Goal: Information Seeking & Learning: Learn about a topic

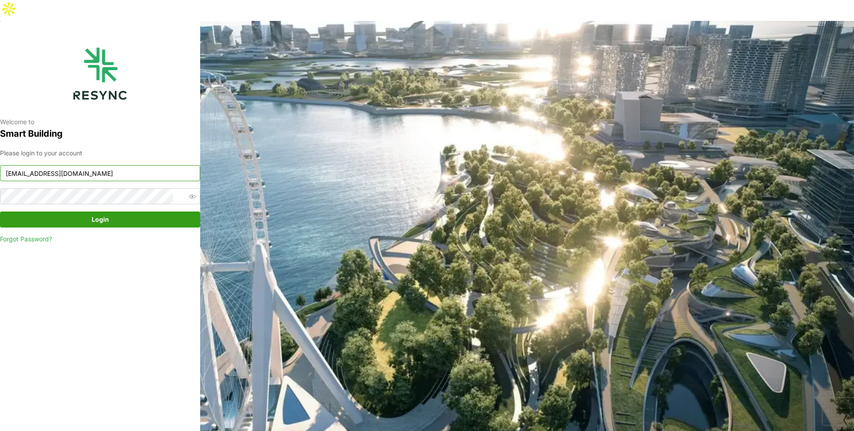
click at [121, 165] on input "[EMAIL_ADDRESS][DOMAIN_NAME]" at bounding box center [100, 173] width 200 height 16
type input "[EMAIL_ADDRESS][DOMAIN_NAME]"
click at [110, 212] on span "Login" at bounding box center [99, 219] width 183 height 15
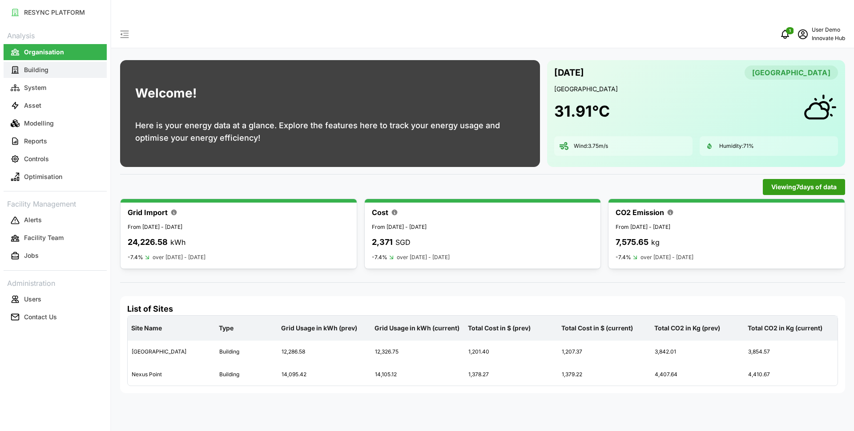
click at [52, 73] on button "Building" at bounding box center [55, 70] width 103 height 16
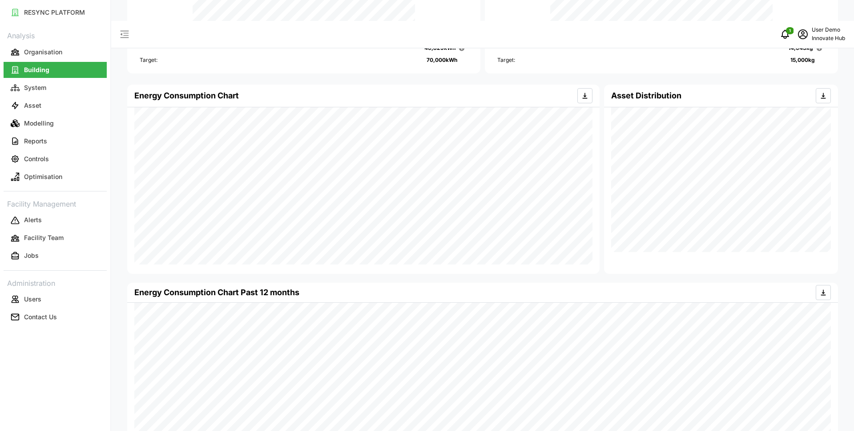
scroll to position [144, 0]
click at [35, 128] on button "Modelling" at bounding box center [55, 123] width 103 height 16
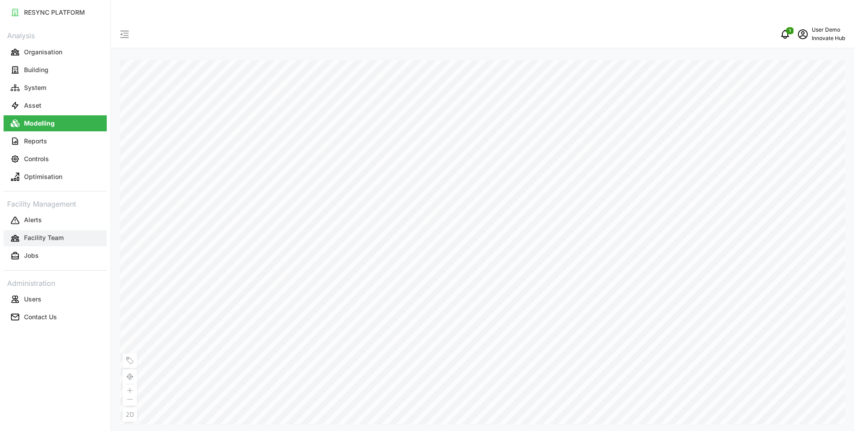
click at [55, 239] on p "Facility Team" at bounding box center [44, 237] width 40 height 9
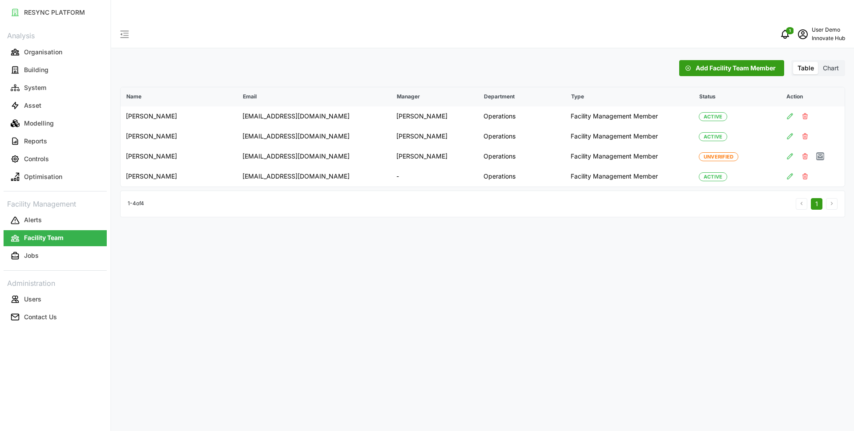
click at [831, 64] on span "Chart" at bounding box center [831, 68] width 16 height 8
click at [819, 62] on input "Chart" at bounding box center [819, 62] width 0 height 0
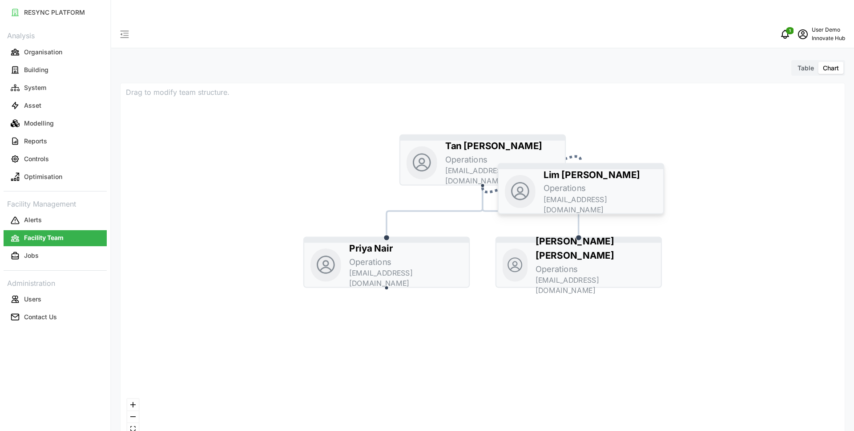
drag, startPoint x: 381, startPoint y: 347, endPoint x: 579, endPoint y: 173, distance: 263.6
click at [579, 182] on p "Operations" at bounding box center [565, 188] width 42 height 12
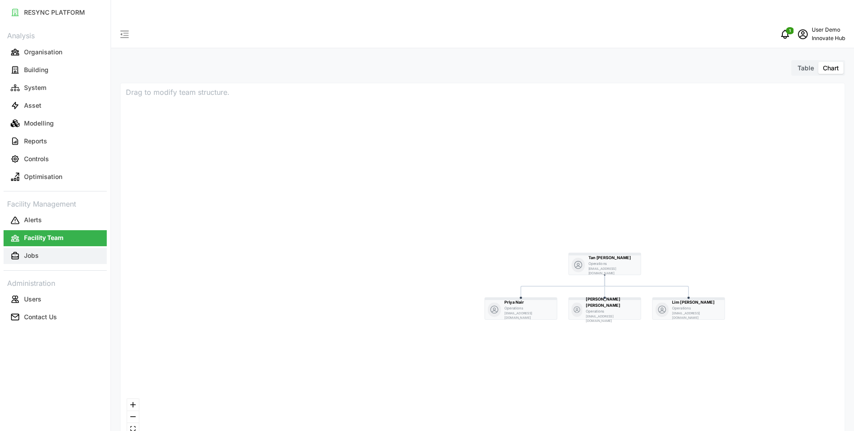
click at [50, 250] on button "Jobs" at bounding box center [55, 256] width 103 height 16
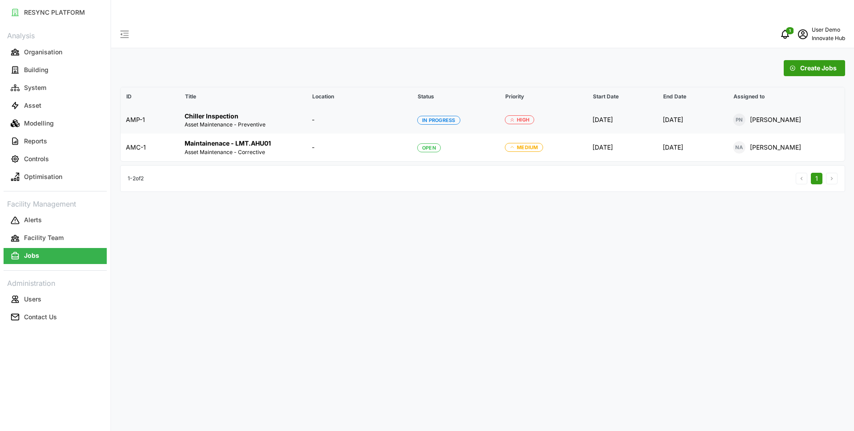
click at [233, 112] on p "Chiller Inspection" at bounding box center [243, 116] width 117 height 9
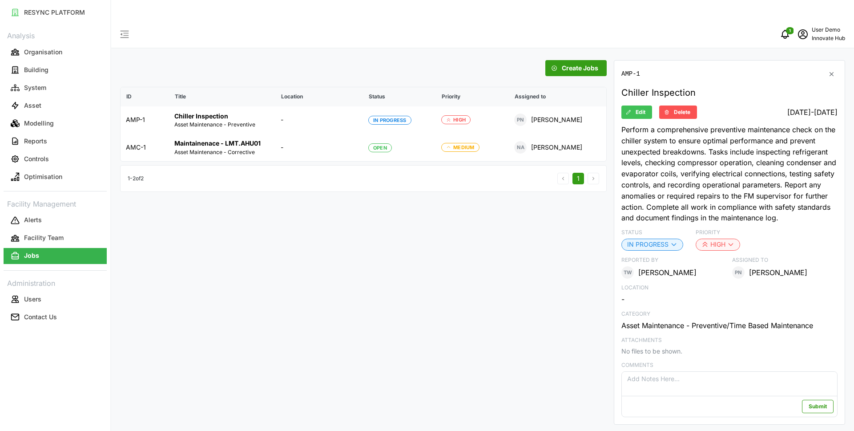
click at [583, 61] on span "Create Jobs" at bounding box center [580, 68] width 36 height 15
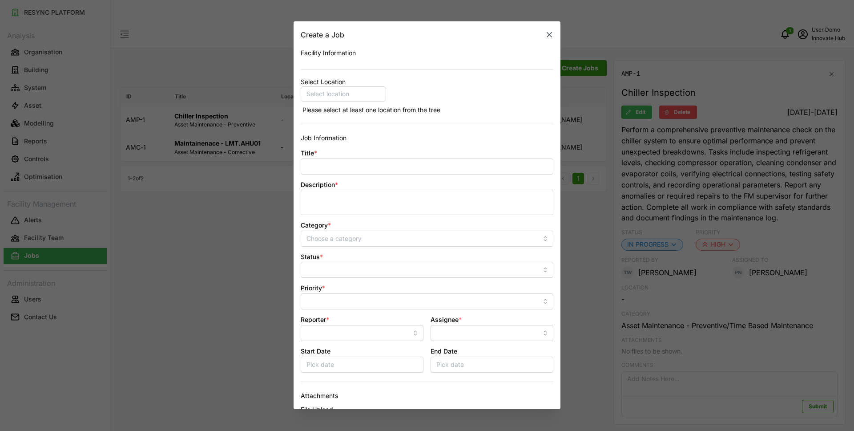
click at [548, 32] on icon "button" at bounding box center [549, 35] width 9 height 9
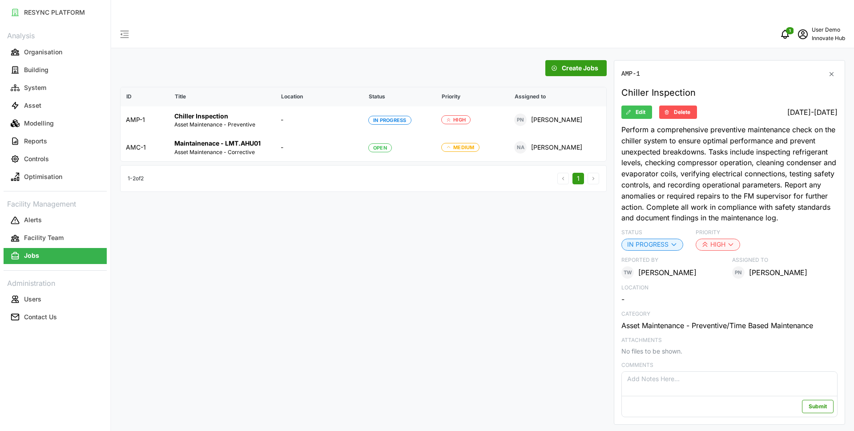
click at [366, 282] on div "Create Jobs ID Title Location Status Priority Assigned to AMP-1 Chiller Inspect…" at bounding box center [482, 242] width 725 height 364
click at [829, 70] on icon "button" at bounding box center [832, 73] width 7 height 7
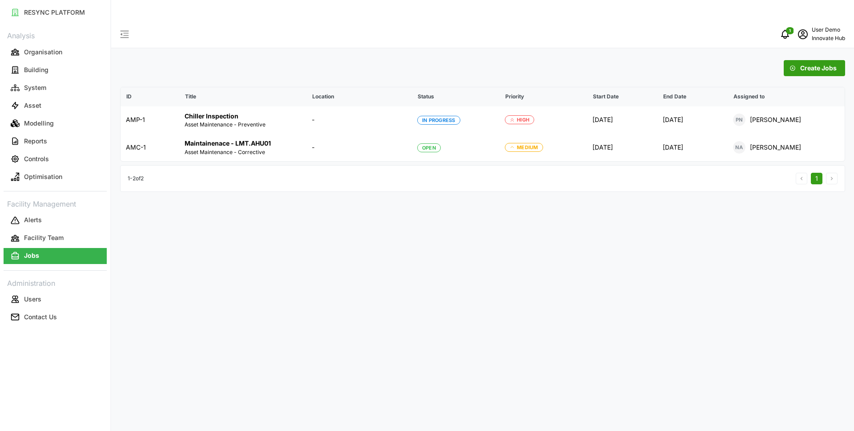
click at [812, 34] on p "Innovate Hub" at bounding box center [828, 38] width 33 height 8
click at [808, 67] on div "Logout" at bounding box center [812, 67] width 63 height 10
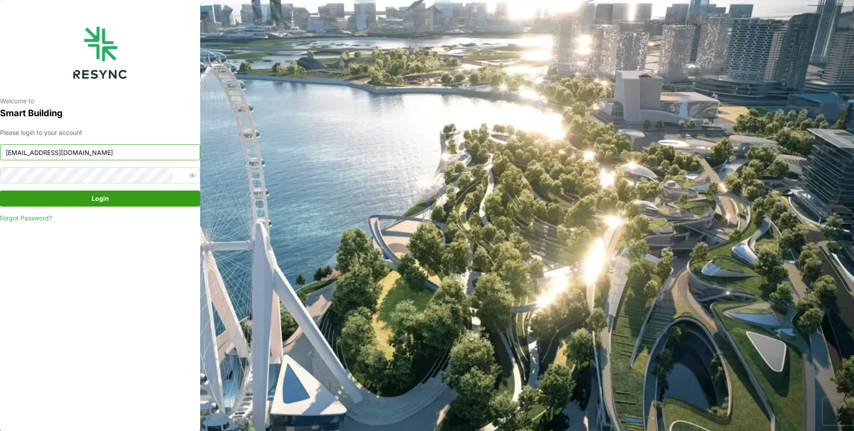
click at [77, 154] on input "[EMAIL_ADDRESS][DOMAIN_NAME]" at bounding box center [100, 152] width 200 height 16
type input "admin@sdc.com"
click at [78, 189] on div "Please login to your account admin@sdc.com Login Forgot Password?" at bounding box center [100, 175] width 200 height 95
click at [88, 196] on span "Login" at bounding box center [99, 198] width 183 height 15
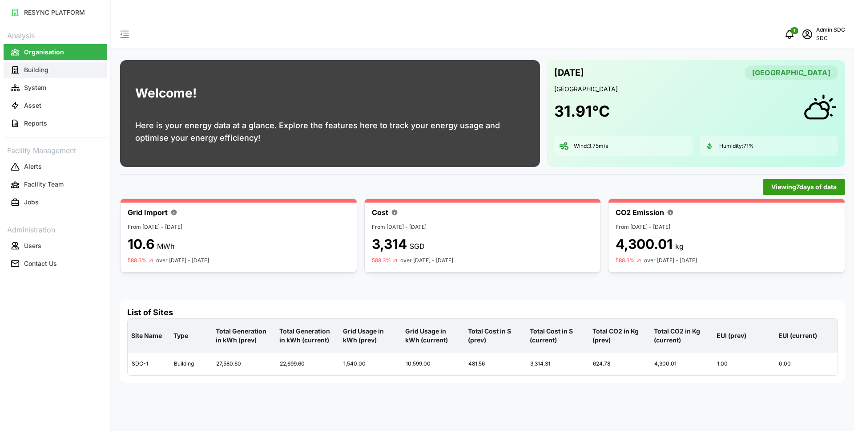
click at [74, 65] on button "Building" at bounding box center [55, 70] width 103 height 16
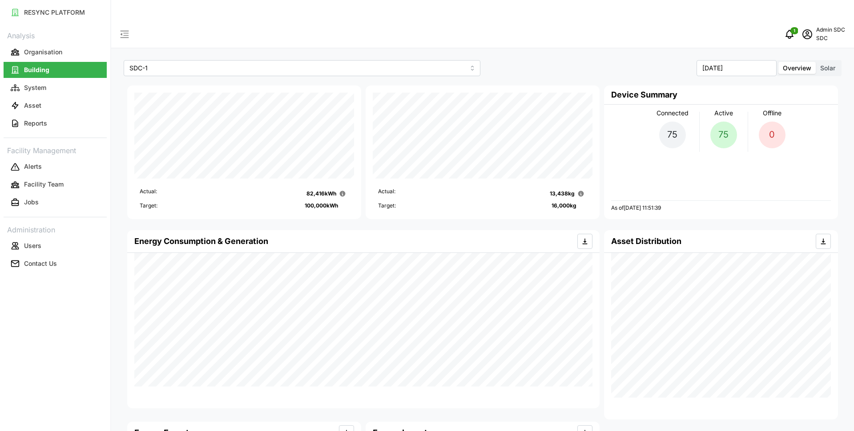
click at [830, 64] on span "Solar" at bounding box center [828, 68] width 15 height 8
click at [816, 62] on input "Solar" at bounding box center [816, 62] width 0 height 0
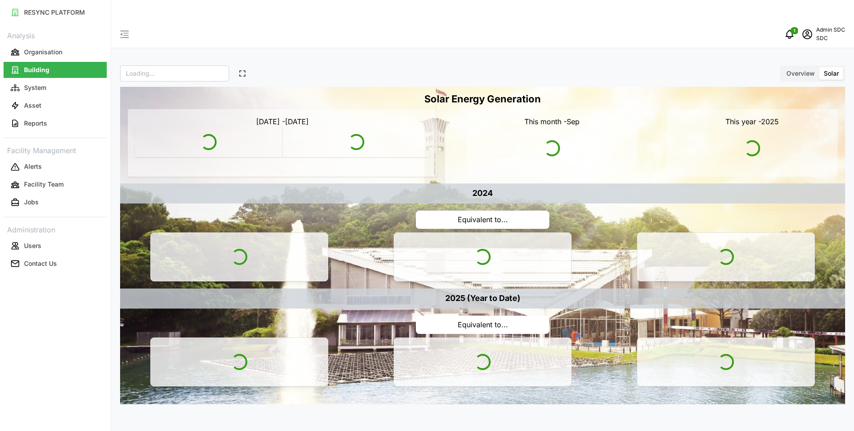
type input "SDC"
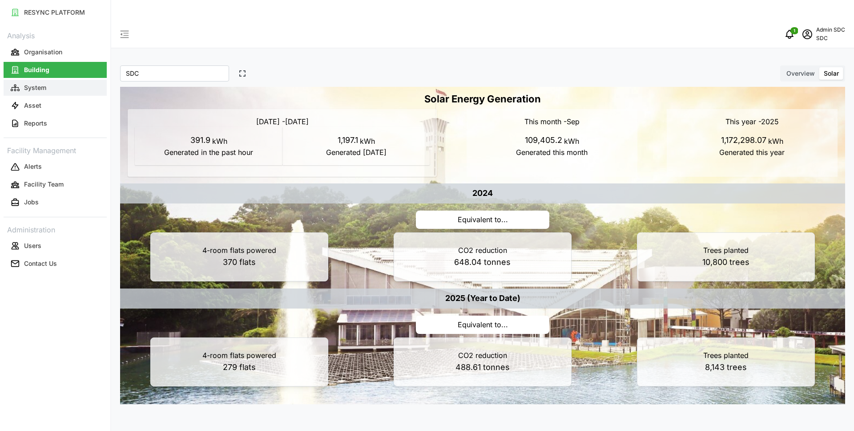
click at [73, 90] on button "System" at bounding box center [55, 88] width 103 height 16
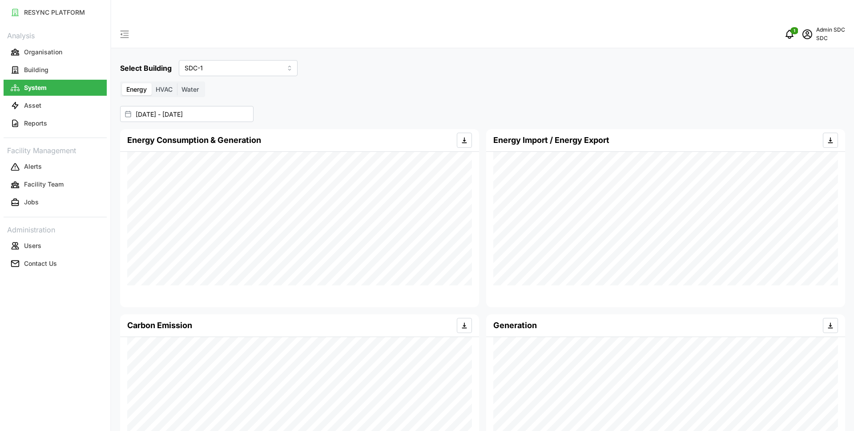
click at [190, 85] on span "Water" at bounding box center [190, 89] width 17 height 8
click at [177, 83] on input "Water" at bounding box center [177, 83] width 0 height 0
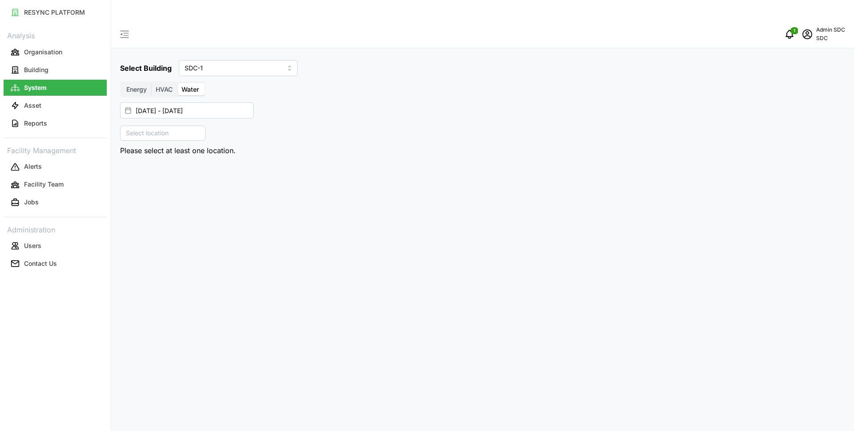
click at [149, 129] on p "Select location" at bounding box center [147, 133] width 50 height 9
click at [131, 170] on polyline at bounding box center [132, 172] width 2 height 4
click at [142, 181] on icon at bounding box center [138, 184] width 7 height 7
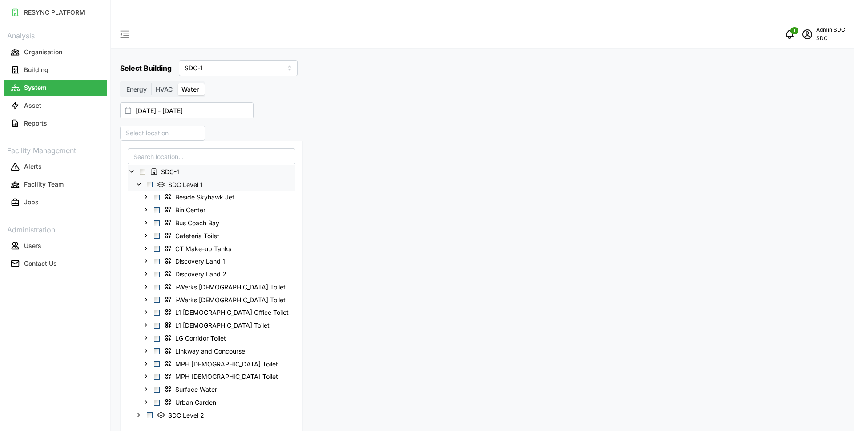
click at [148, 182] on span "Select SDC Level 1" at bounding box center [150, 185] width 6 height 6
click at [142, 411] on icon at bounding box center [138, 414] width 7 height 7
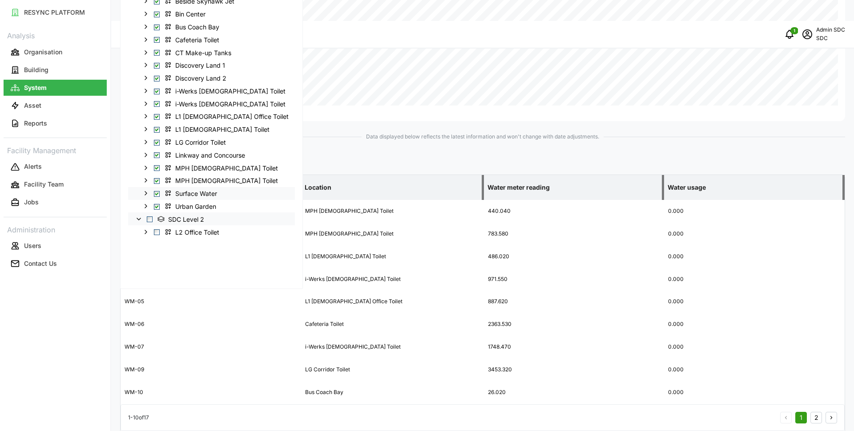
scroll to position [194, 0]
click at [302, 156] on div "Water meter Asset Location Water meter reading Water usage WM-01 MPH Female Toi…" at bounding box center [482, 305] width 725 height 299
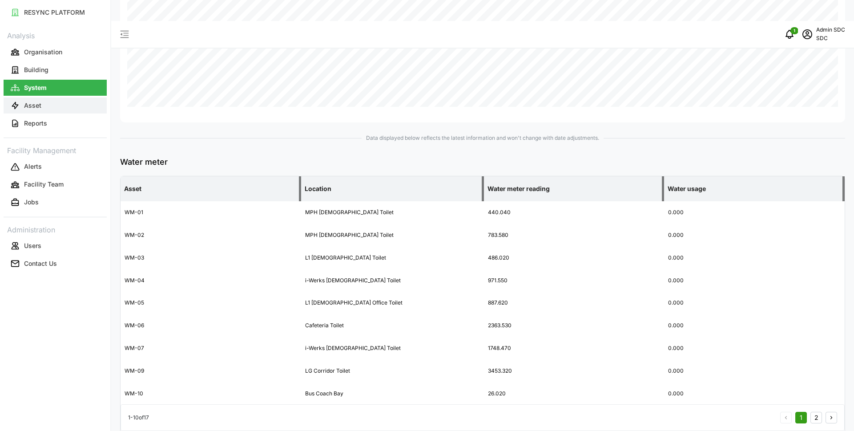
click at [58, 109] on button "Asset" at bounding box center [55, 105] width 103 height 16
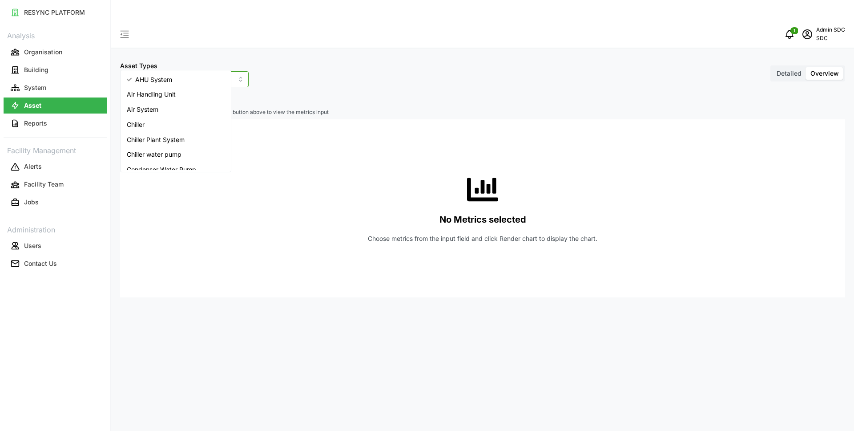
click at [211, 71] on input "AHU System" at bounding box center [184, 79] width 129 height 16
click at [170, 99] on span "Electrical meter" at bounding box center [149, 104] width 45 height 10
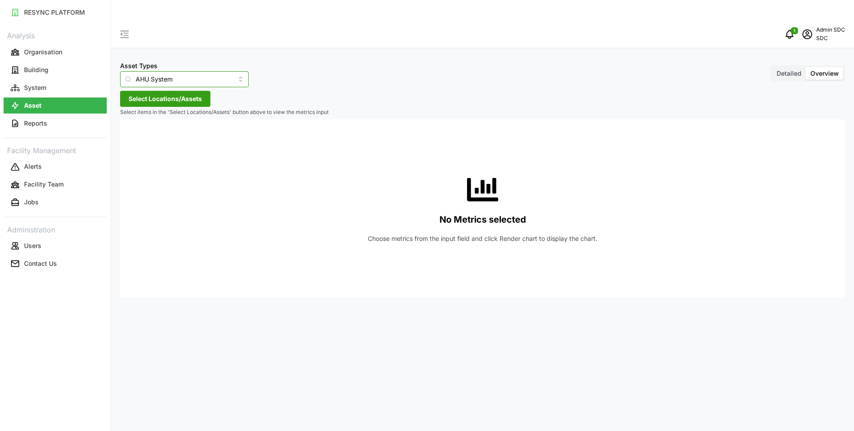
type input "Electrical meter"
click at [165, 91] on span "Select Locations/Assets" at bounding box center [165, 98] width 73 height 15
click at [129, 121] on icon at bounding box center [131, 117] width 7 height 7
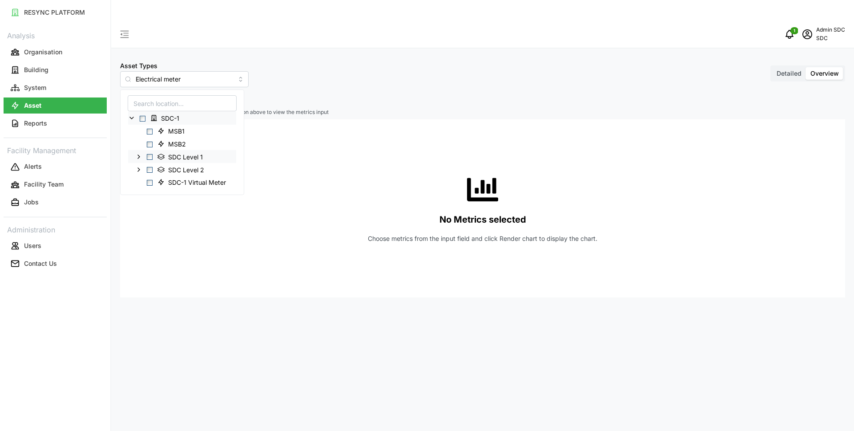
click at [139, 157] on polyline at bounding box center [139, 157] width 2 height 4
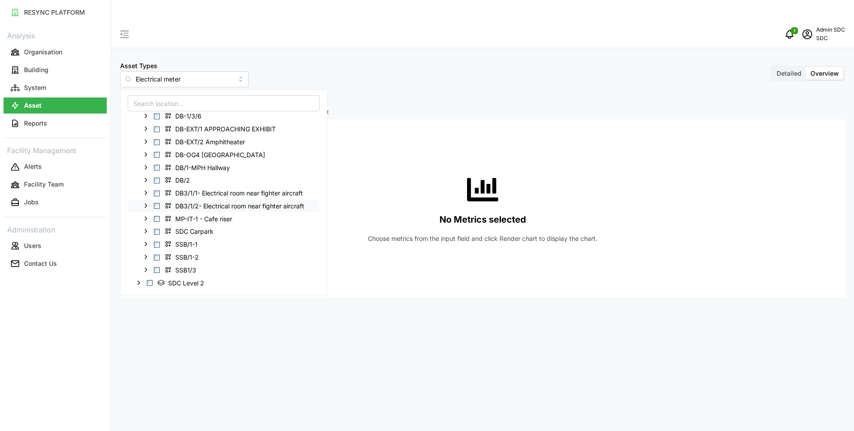
scroll to position [121, 0]
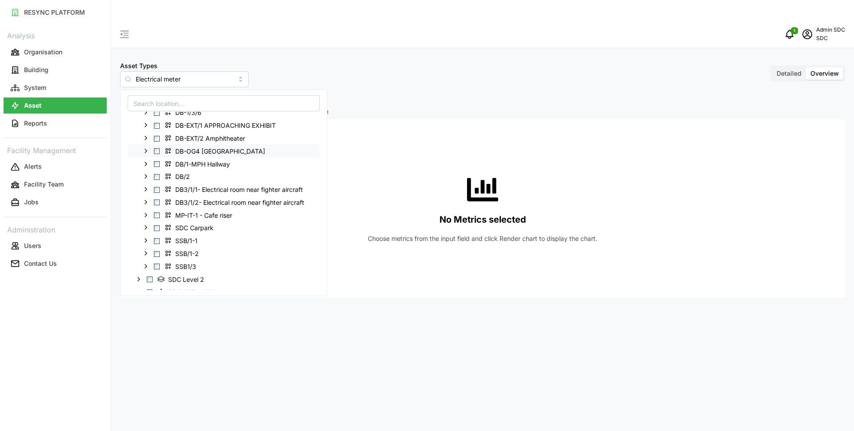
click at [158, 153] on span "Select DB-OG4 MCC Lake" at bounding box center [157, 151] width 6 height 6
